Goal: Task Accomplishment & Management: Complete application form

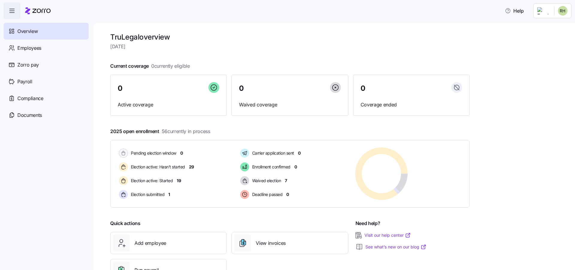
click at [363, 49] on span "[DATE]" at bounding box center [289, 46] width 359 height 7
click at [546, 12] on html "Help Overview Employees Zorro pay Payroll Compliance Documents TruLegal overvie…" at bounding box center [287, 156] width 575 height 312
click at [545, 51] on div "Company setup" at bounding box center [547, 51] width 40 height 7
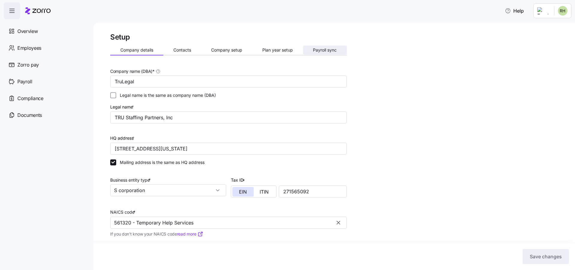
click at [318, 50] on span "Payroll sync" at bounding box center [325, 50] width 24 height 4
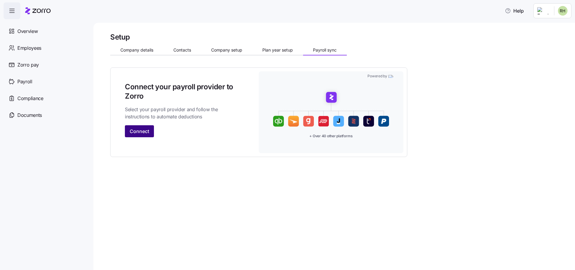
click at [135, 130] on span "Connect" at bounding box center [139, 131] width 19 height 7
click at [147, 134] on span "Connect" at bounding box center [139, 131] width 19 height 7
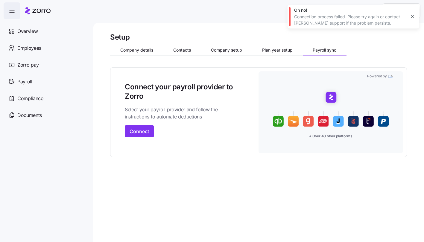
click at [413, 18] on icon "button" at bounding box center [413, 16] width 5 height 5
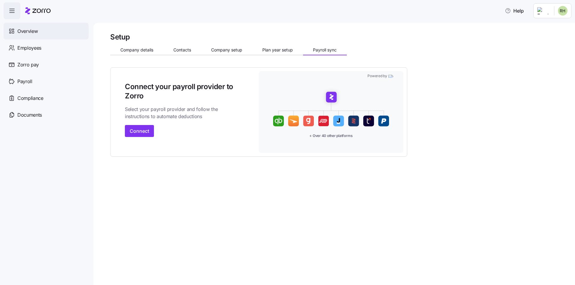
click at [37, 33] on span "Overview" at bounding box center [27, 31] width 20 height 7
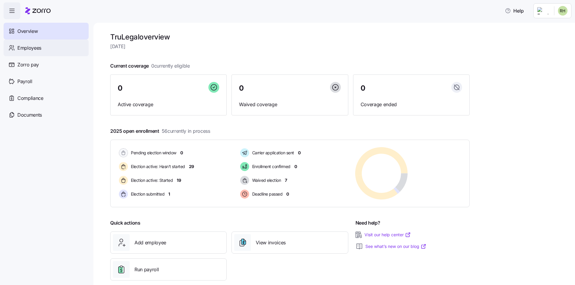
click at [37, 45] on span "Employees" at bounding box center [29, 47] width 24 height 7
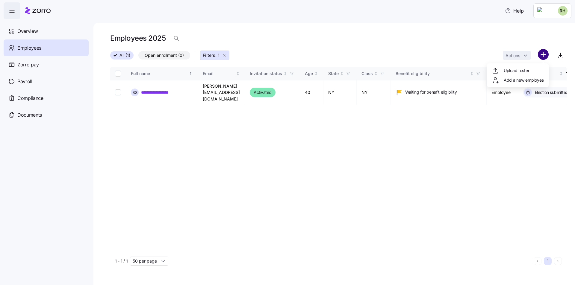
click at [545, 57] on html "**********" at bounding box center [287, 164] width 575 height 328
click at [518, 84] on div "Add a new employee" at bounding box center [518, 80] width 52 height 7
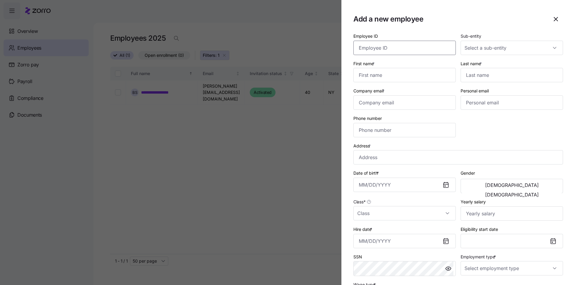
click at [379, 50] on input "Employee ID" at bounding box center [404, 48] width 102 height 14
click at [477, 54] on input "Sub-entity" at bounding box center [512, 48] width 102 height 14
drag, startPoint x: 479, startPoint y: 81, endPoint x: 480, endPoint y: 66, distance: 14.1
click at [480, 66] on div "Full-time contractor" at bounding box center [509, 72] width 96 height 25
click at [480, 66] on span "Full-time" at bounding box center [474, 66] width 17 height 7
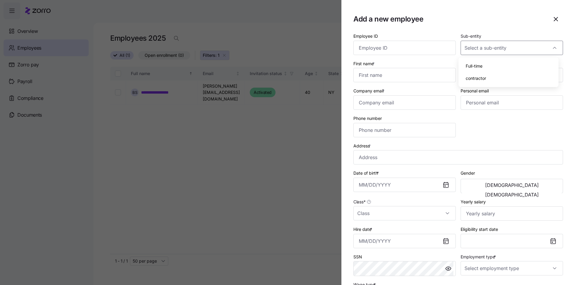
type input "Full-time"
click at [388, 76] on input "First name *" at bounding box center [404, 75] width 102 height 14
type input "Drew"
type input "Brody"
click at [380, 87] on div "Company email *" at bounding box center [404, 99] width 107 height 28
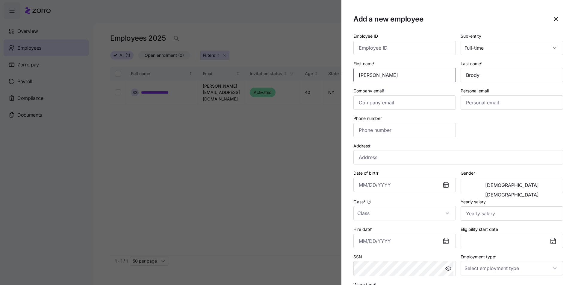
click at [372, 74] on input "Drew" at bounding box center [404, 75] width 102 height 14
type input "Andrew"
type input "drew@trustaffingpartners.com"
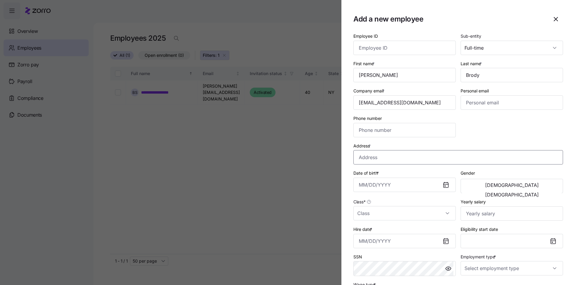
click at [396, 152] on input "Address *" at bounding box center [458, 157] width 210 height 14
click at [371, 184] on input "Date of birth *" at bounding box center [404, 185] width 102 height 14
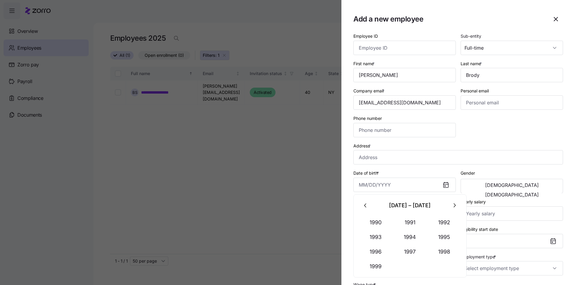
click at [499, 134] on div "Employee ID Sub-entity Full-time First name * Andrew Last name * Brody Company …" at bounding box center [458, 168] width 214 height 276
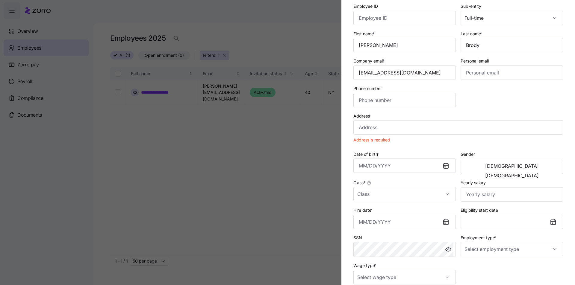
scroll to position [60, 0]
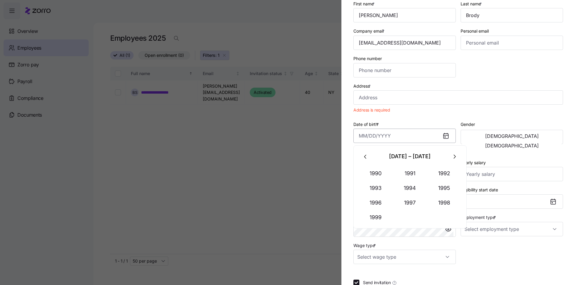
click at [361, 137] on input "Date of birth *" at bounding box center [404, 136] width 102 height 14
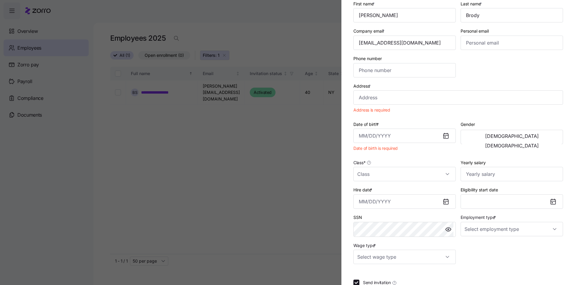
click at [544, 76] on div "Employee ID Sub-entity Full-time First name * Andrew Last name * Brody Company …" at bounding box center [458, 118] width 214 height 297
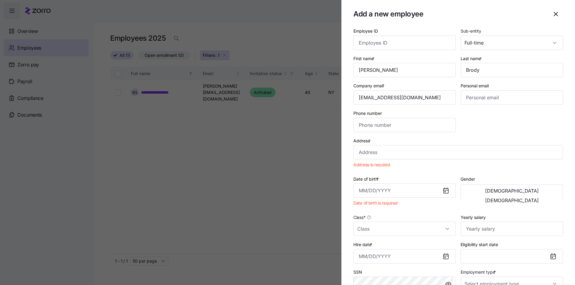
scroll to position [0, 0]
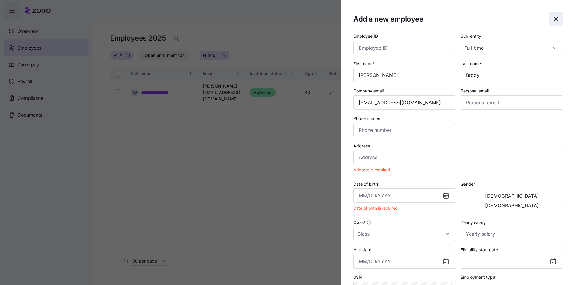
click at [551, 23] on span "button" at bounding box center [556, 19] width 14 height 14
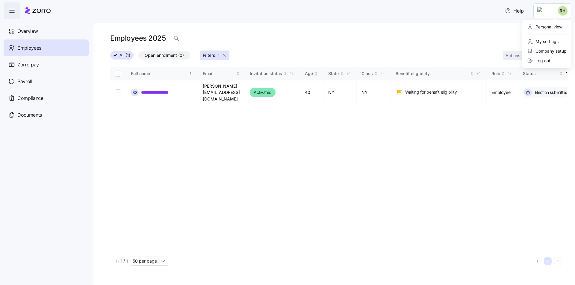
click at [546, 10] on html "**********" at bounding box center [287, 164] width 575 height 328
click at [487, 39] on html "**********" at bounding box center [287, 164] width 575 height 328
click at [31, 32] on span "Overview" at bounding box center [27, 31] width 20 height 7
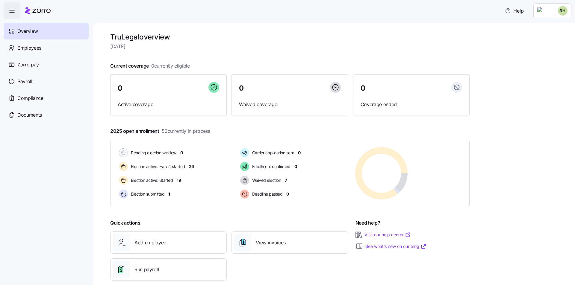
drag, startPoint x: 45, startPoint y: 175, endPoint x: 99, endPoint y: 154, distance: 58.3
click at [45, 175] on nav "Overview Employees Zorro pay Payroll Compliance Documents" at bounding box center [46, 152] width 93 height 266
click at [24, 153] on nav "Overview Employees Zorro pay Payroll Compliance Documents" at bounding box center [46, 152] width 93 height 266
click at [565, 7] on html "Help Overview Employees Zorro pay Payroll Compliance Documents TruLegal overvie…" at bounding box center [287, 164] width 575 height 328
click at [547, 59] on div "Log out" at bounding box center [538, 60] width 23 height 7
